Goal: Find contact information

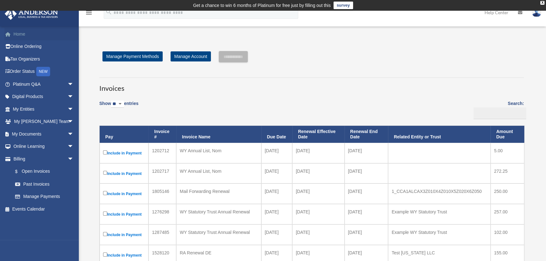
click at [25, 36] on link "Home" at bounding box center [43, 34] width 79 height 13
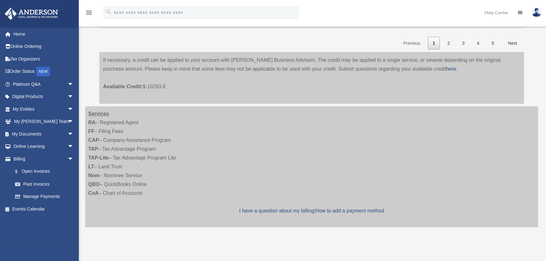
scroll to position [372, 0]
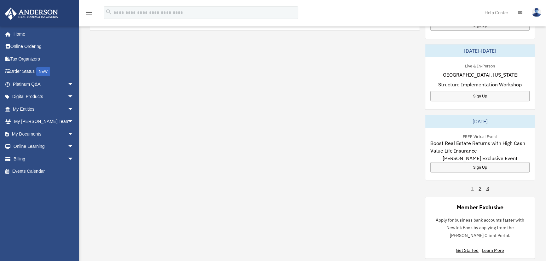
scroll to position [505, 0]
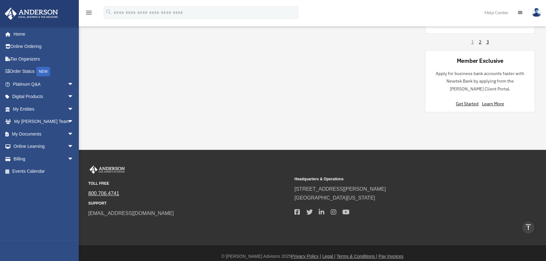
click at [105, 191] on link "800.706.4741" at bounding box center [103, 193] width 31 height 5
drag, startPoint x: 109, startPoint y: 187, endPoint x: 89, endPoint y: 186, distance: 20.2
click at [89, 189] on span "800.706.4741" at bounding box center [189, 193] width 202 height 9
copy link "800.706.4741"
